Goal: Complete application form

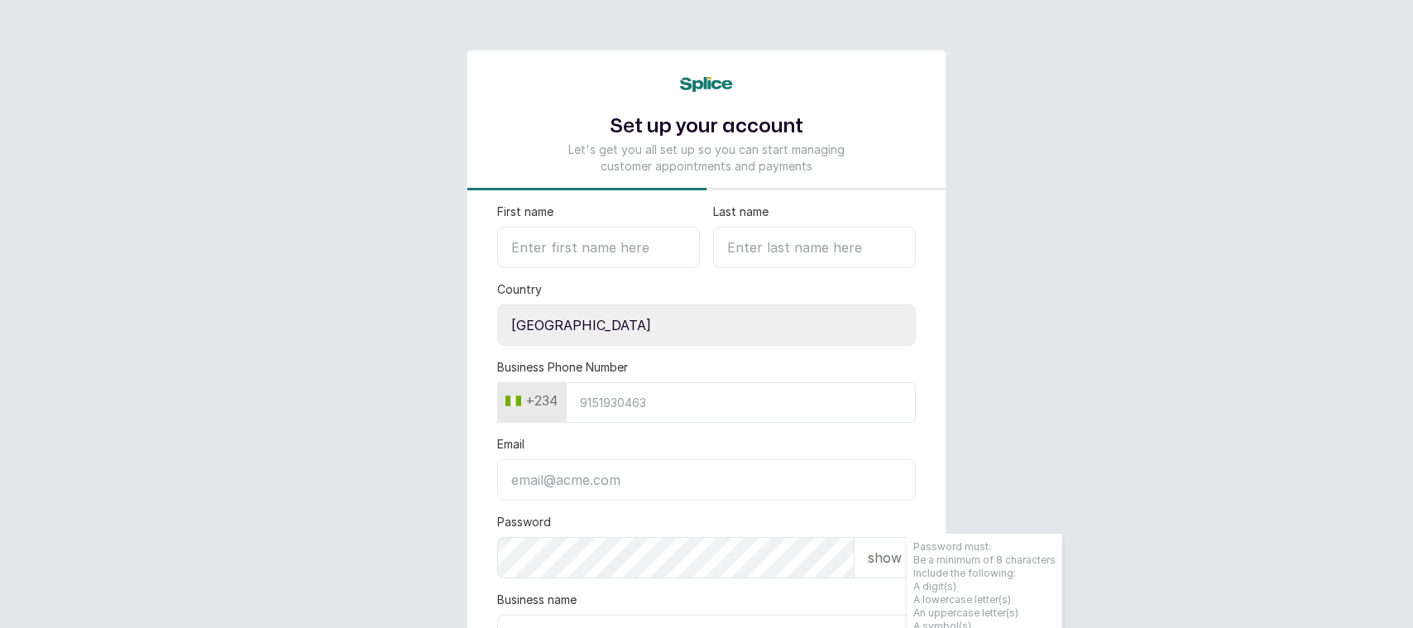
select select "NG"
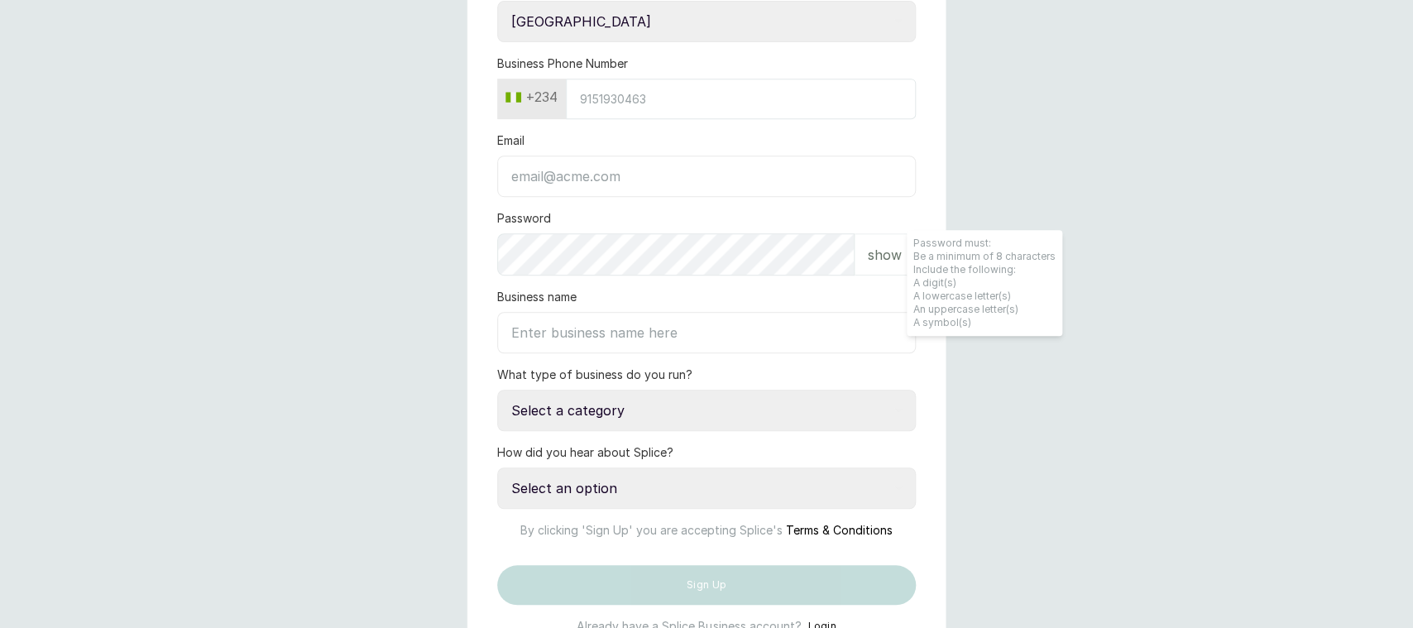
scroll to position [347, 0]
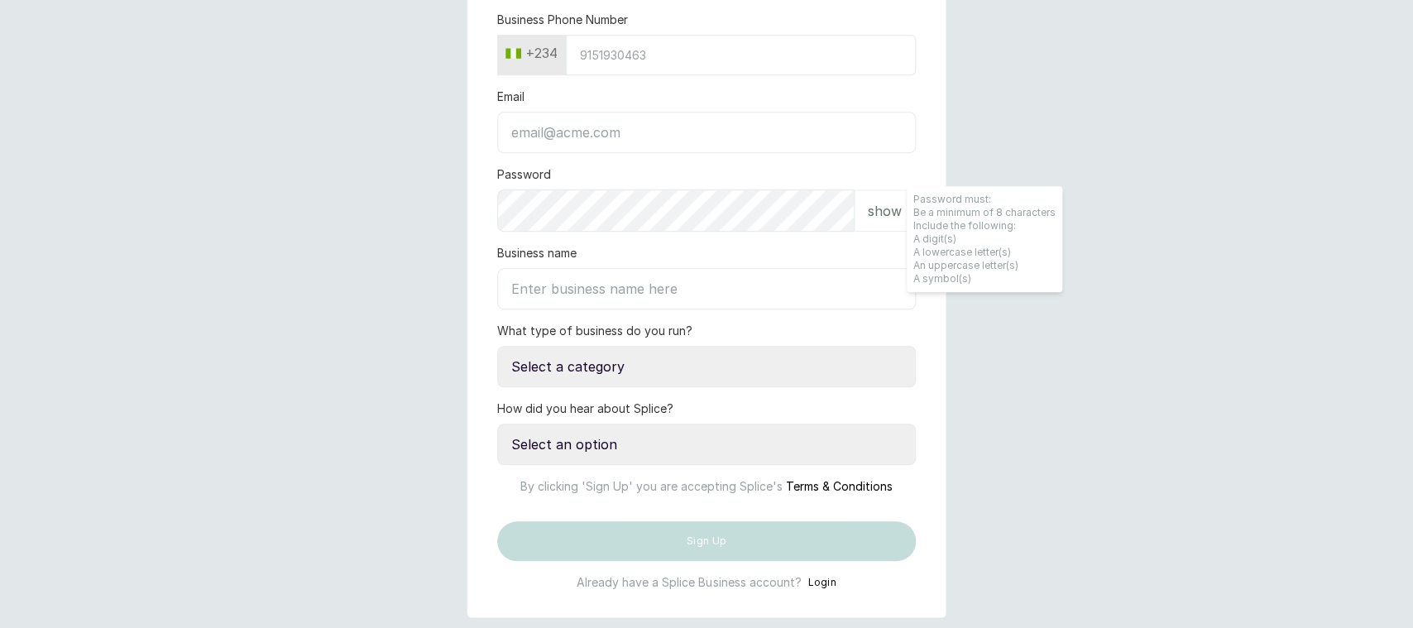
click at [497, 346] on select "Select a category I have more than one location I manage a team of beauty profe…" at bounding box center [706, 366] width 419 height 41
click at [455, 438] on main "Set up your account Let's get you all set up so you can start managing customer…" at bounding box center [706, 160] width 1413 height 1015
click at [497, 424] on select "Select an option Google search Instagram Facebook LinkedIn Splice Blog I was re…" at bounding box center [706, 444] width 419 height 41
click at [456, 373] on main "Set up your account Let's get you all set up so you can start managing customer…" at bounding box center [706, 160] width 1413 height 1015
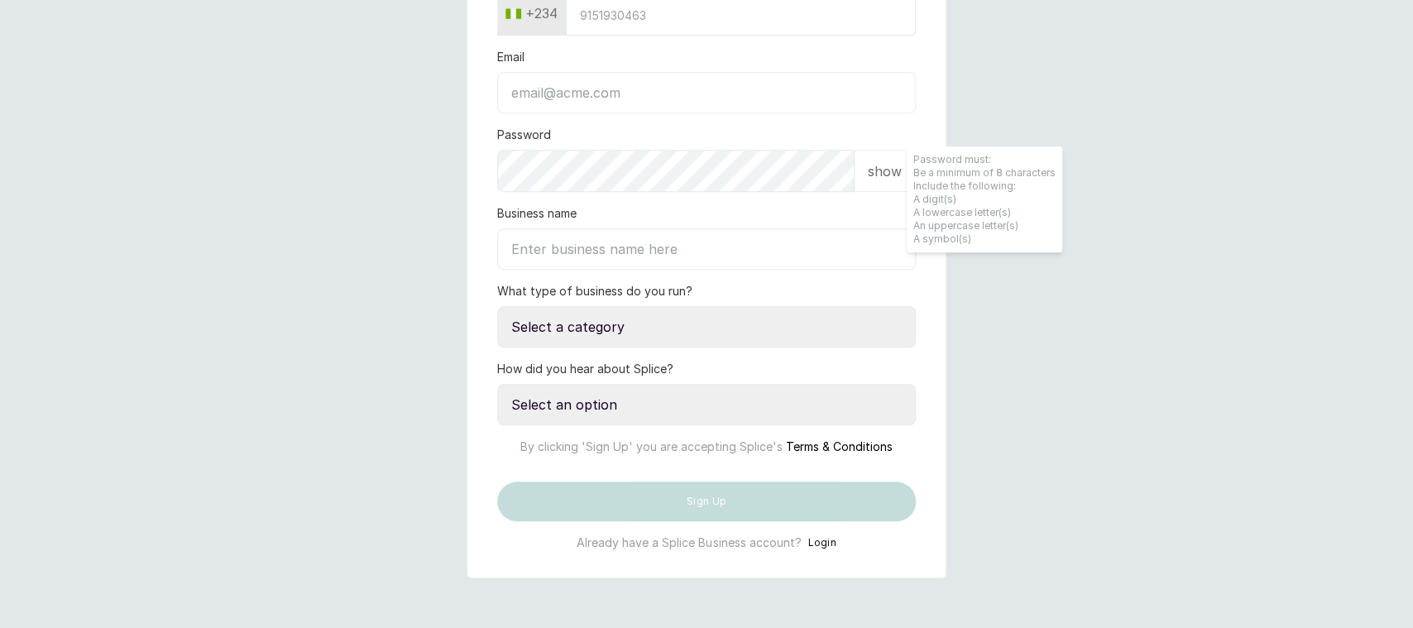
scroll to position [448, 0]
click at [820, 542] on button "Login" at bounding box center [821, 542] width 29 height 17
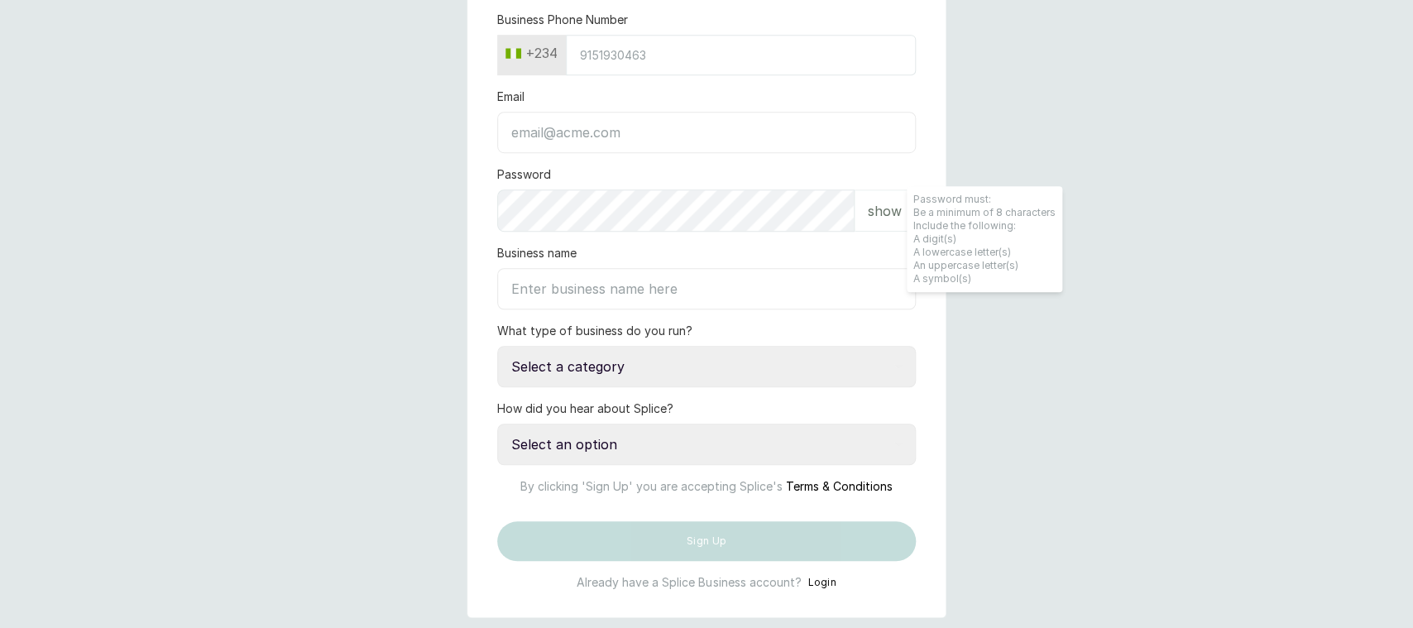
scroll to position [434, 0]
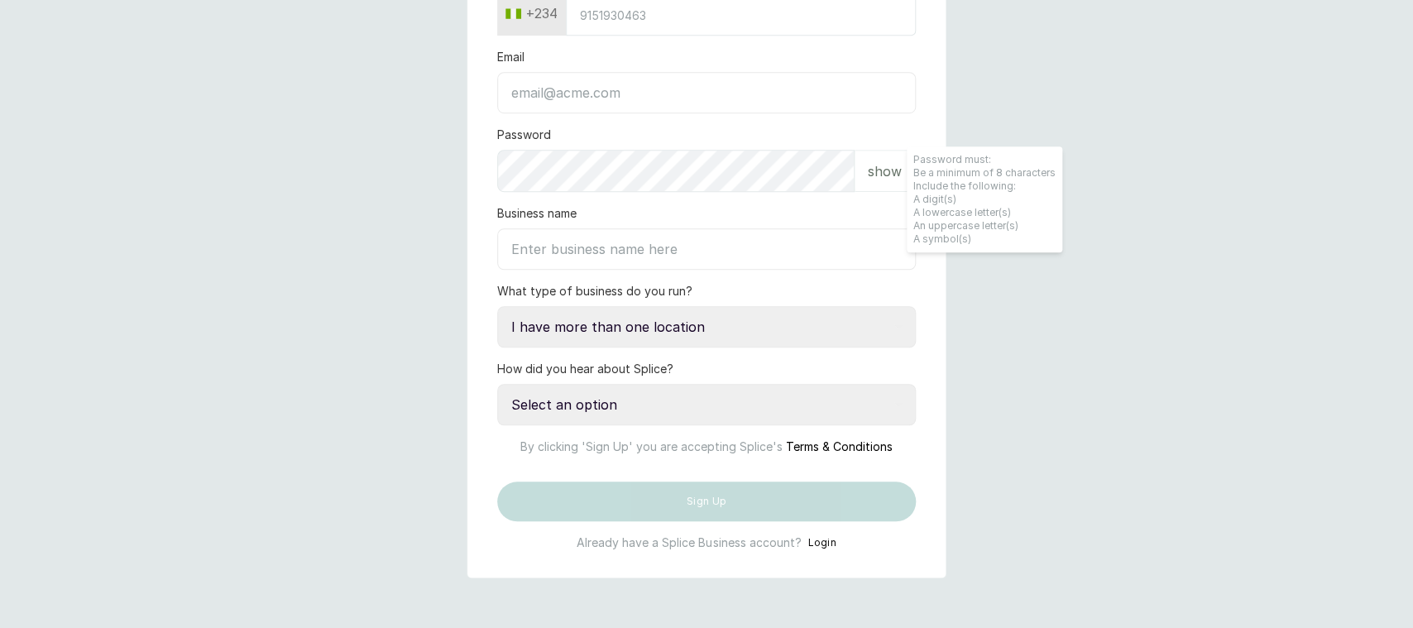
click option "I have more than one location" at bounding box center [0, 0] width 0 height 0
click at [497, 306] on select "Select a category I have more than one location I manage a team of beauty profe…" at bounding box center [706, 326] width 419 height 41
select select "manage_a_team"
click option "I manage a team of beauty professionals" at bounding box center [0, 0] width 0 height 0
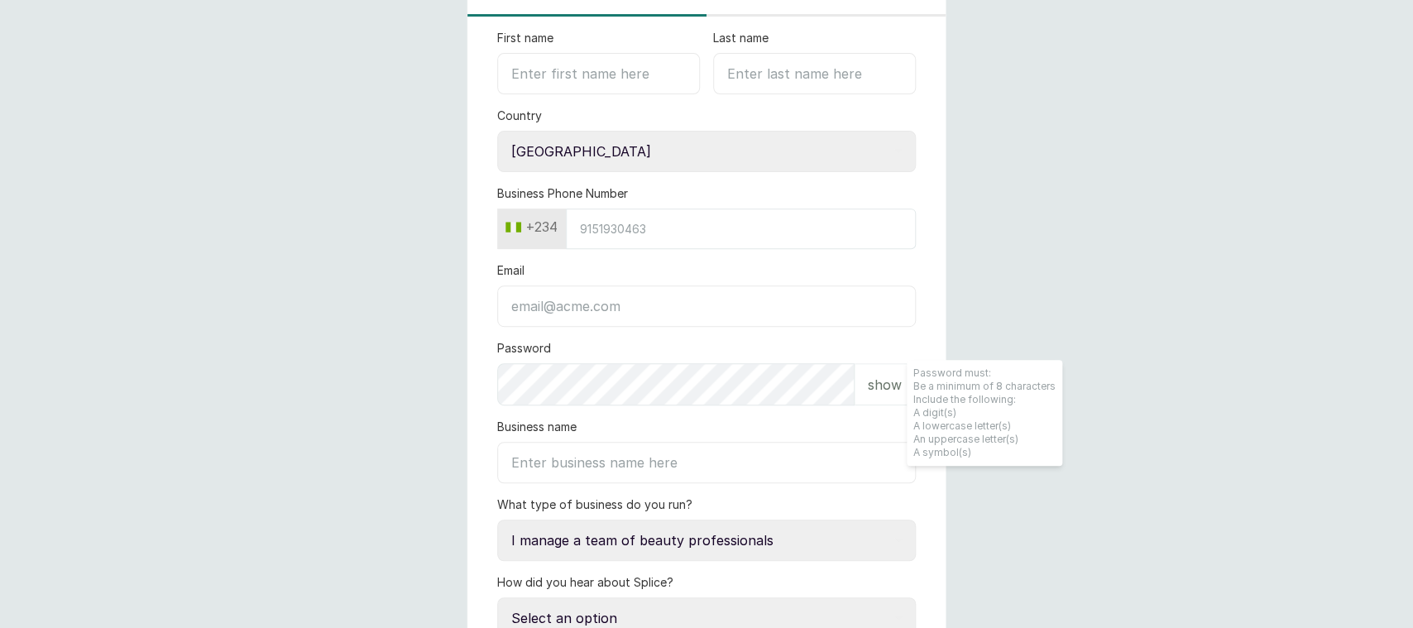
scroll to position [0, 0]
